Goal: Information Seeking & Learning: Learn about a topic

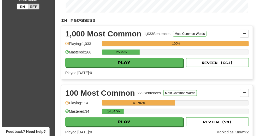
scroll to position [116, 0]
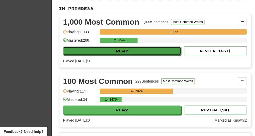
click at [136, 54] on button "Play" at bounding box center [122, 51] width 118 height 9
select select "**"
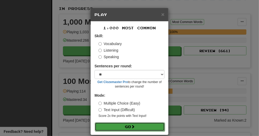
click at [129, 128] on button "Go" at bounding box center [130, 126] width 70 height 9
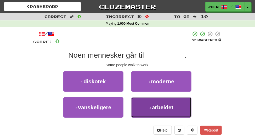
click at [149, 116] on button "4 . arbeidet" at bounding box center [161, 107] width 60 height 20
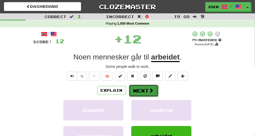
click at [153, 96] on button "Next" at bounding box center [143, 90] width 29 height 12
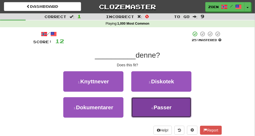
click at [151, 117] on button "4 . Passer" at bounding box center [161, 107] width 60 height 20
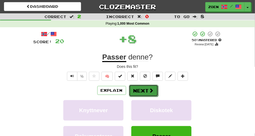
click at [145, 96] on button "Next" at bounding box center [143, 90] width 29 height 12
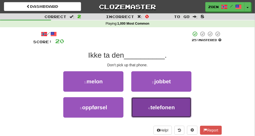
click at [145, 117] on button "4 . telefonen" at bounding box center [161, 107] width 60 height 20
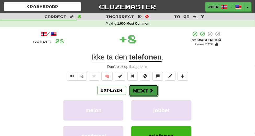
click at [143, 96] on button "Next" at bounding box center [143, 90] width 29 height 12
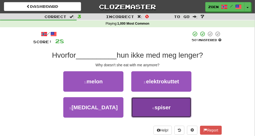
click at [137, 117] on button "4 . spiser" at bounding box center [161, 107] width 60 height 20
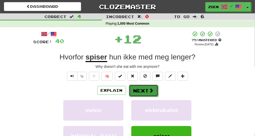
click at [141, 96] on button "Next" at bounding box center [143, 90] width 29 height 12
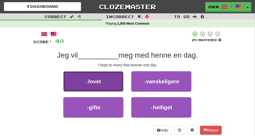
click at [115, 90] on button "1 . lovet" at bounding box center [93, 81] width 60 height 20
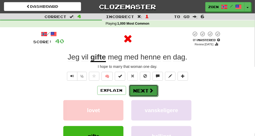
click at [136, 96] on button "Next" at bounding box center [143, 90] width 29 height 12
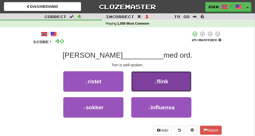
click at [135, 91] on button "2 . flink" at bounding box center [161, 81] width 60 height 20
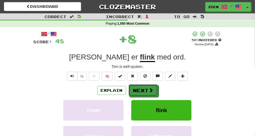
click at [135, 96] on button "Next" at bounding box center [143, 90] width 29 height 12
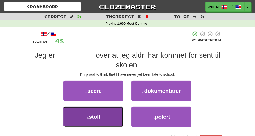
click at [107, 123] on button "3 . stolt" at bounding box center [93, 116] width 60 height 20
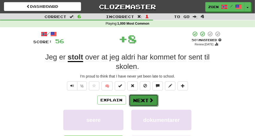
click at [138, 106] on button "Next" at bounding box center [143, 100] width 29 height 12
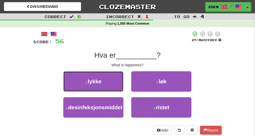
click at [117, 91] on button "1 . lykke" at bounding box center [93, 81] width 60 height 20
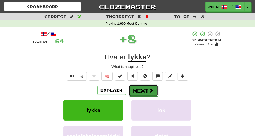
click at [141, 96] on button "Next" at bounding box center [143, 90] width 29 height 12
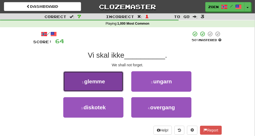
click at [114, 91] on button "1 . glemme" at bounding box center [93, 81] width 60 height 20
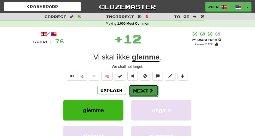
click at [141, 96] on button "Next" at bounding box center [143, 90] width 29 height 12
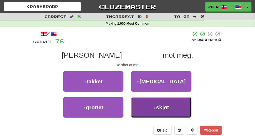
click at [144, 111] on button "4 . skjøt" at bounding box center [161, 107] width 60 height 20
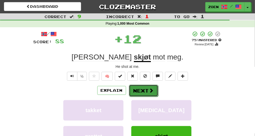
click at [143, 96] on button "Next" at bounding box center [143, 90] width 29 height 12
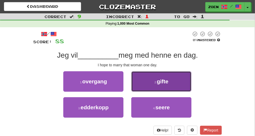
click at [144, 90] on button "2 . gifte" at bounding box center [161, 81] width 60 height 20
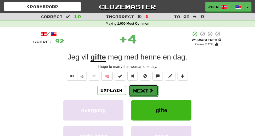
click at [146, 96] on button "Next" at bounding box center [143, 90] width 29 height 12
